Goal: Navigation & Orientation: Go to known website

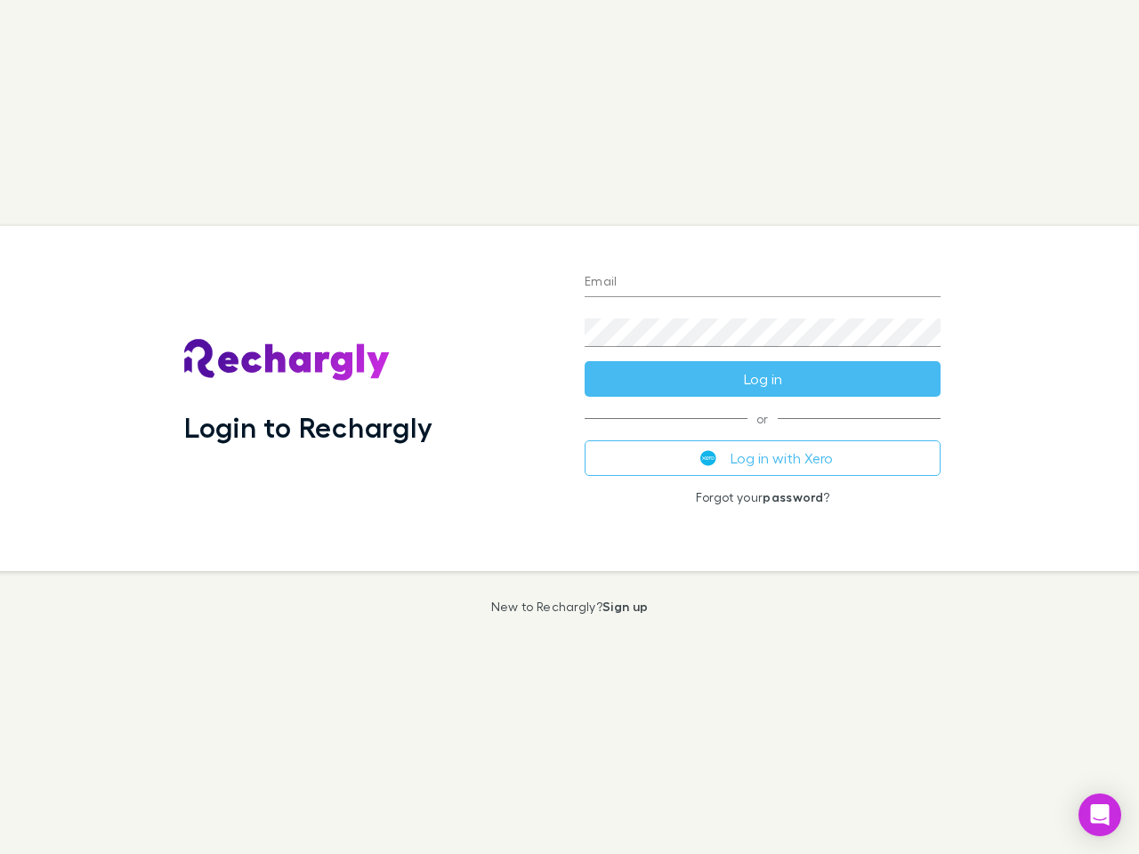
click at [570, 427] on div "Login to Rechargly" at bounding box center [370, 398] width 400 height 345
click at [763, 283] on input "Email" at bounding box center [763, 283] width 356 height 28
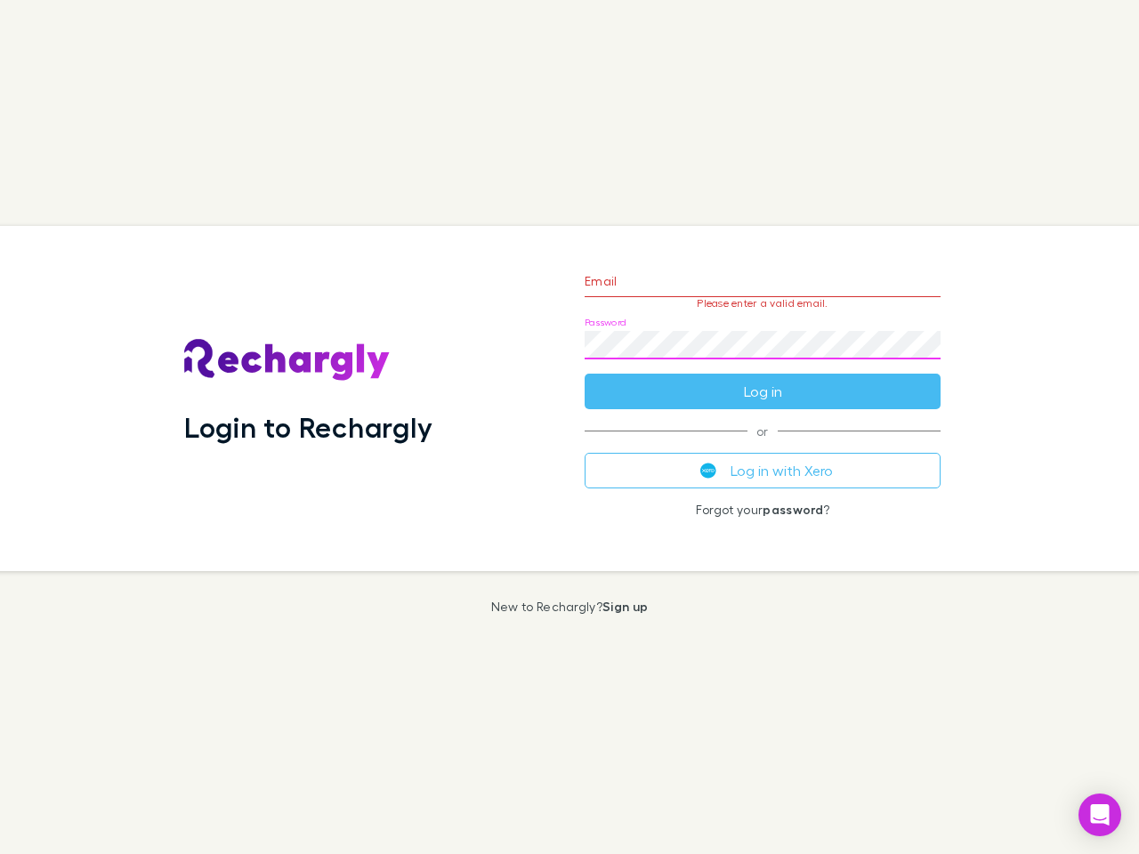
click at [763, 379] on form "Email Please enter a valid email. Password Log in" at bounding box center [763, 332] width 356 height 155
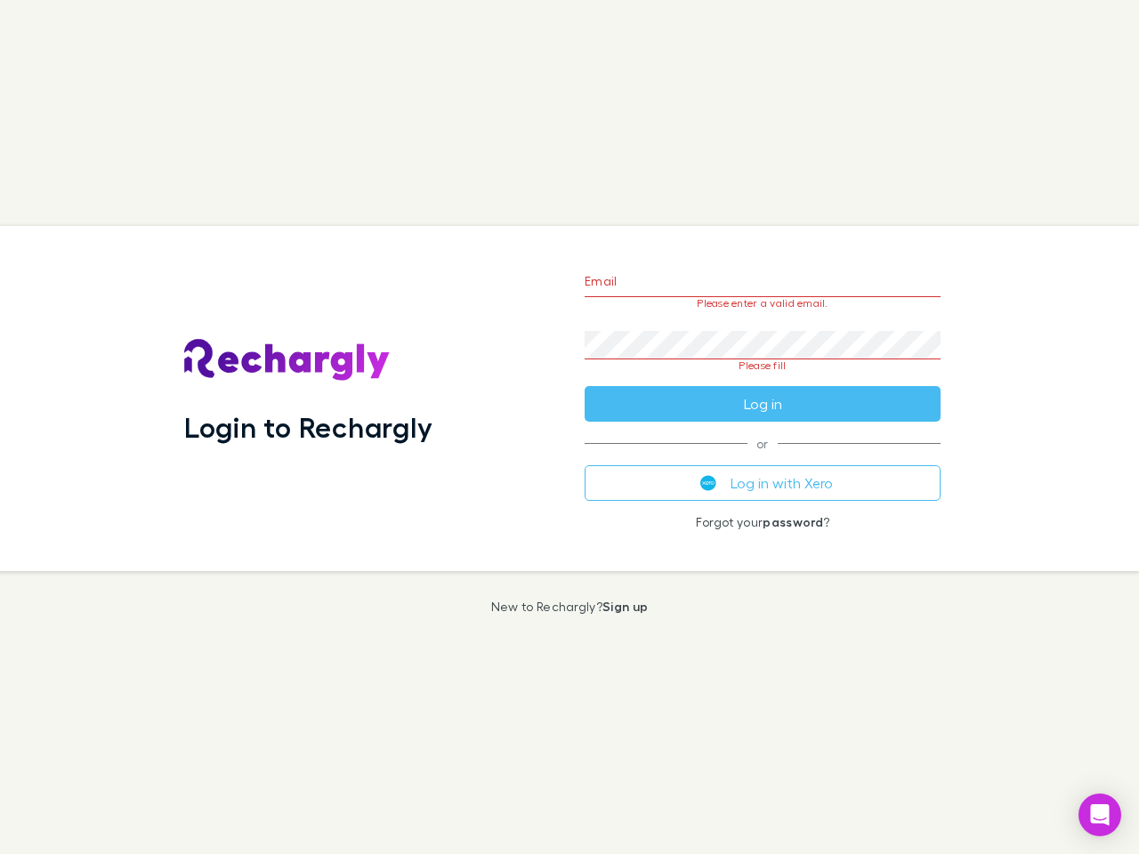
click at [763, 458] on div "Email Please enter a valid email. Password Please fill Log in or Log in with Xe…" at bounding box center [762, 398] width 384 height 345
click at [1100, 815] on icon "Open Intercom Messenger" at bounding box center [1100, 814] width 19 height 21
